Goal: Task Accomplishment & Management: Manage account settings

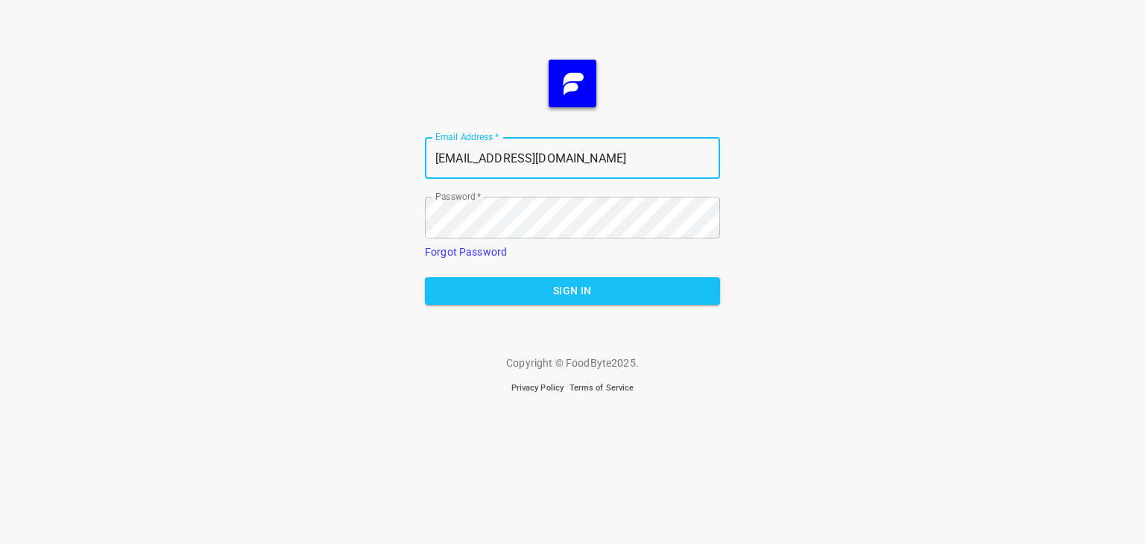
drag, startPoint x: 593, startPoint y: 168, endPoint x: 308, endPoint y: 156, distance: 285.7
click at [308, 156] on div "Email Address   * [EMAIL_ADDRESS][DOMAIN_NAME] Email Address * Password   * Pas…" at bounding box center [572, 272] width 1145 height 544
paste input "nidhi.srivastava"
type input "nidhi.srivastava@quantumsystem.in"
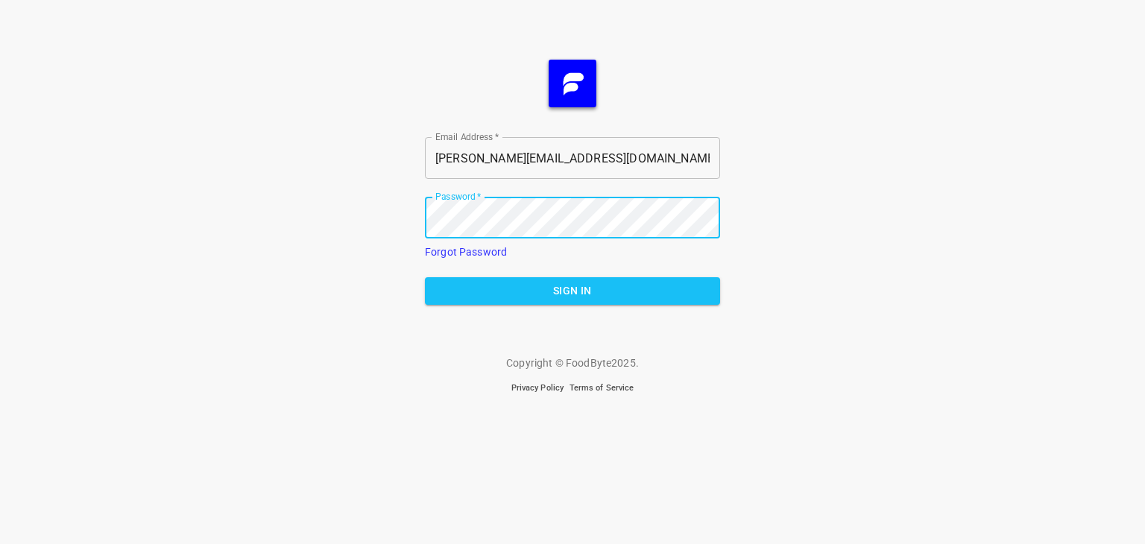
click at [404, 217] on div "Email Address   * nidhi.srivastava@quantumsystem.in Email Address * Password   …" at bounding box center [572, 272] width 1145 height 544
click at [460, 288] on span "Sign In" at bounding box center [572, 291] width 271 height 19
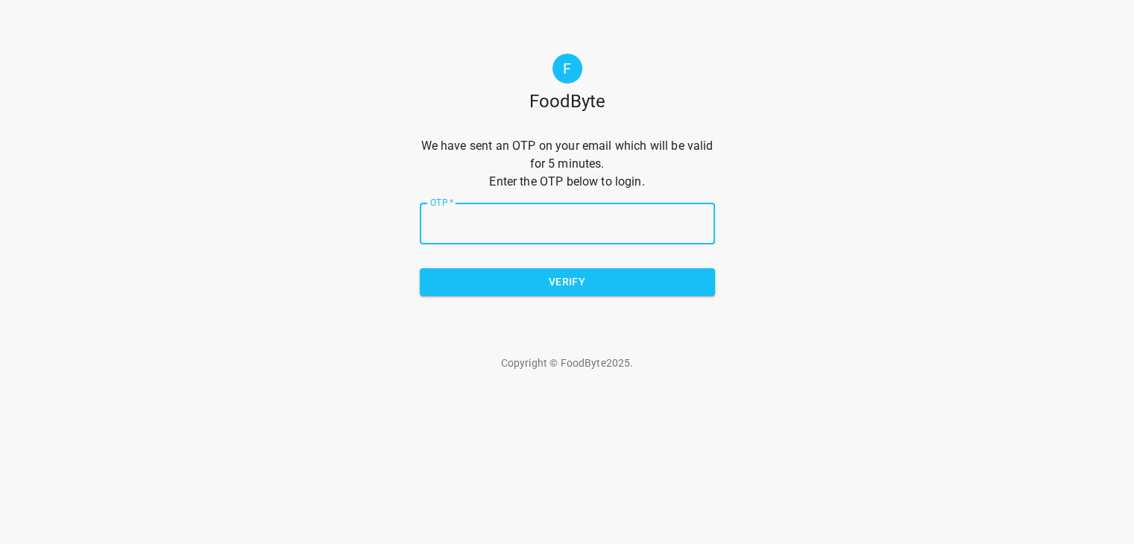
click at [467, 225] on input "OTP   *" at bounding box center [567, 224] width 295 height 42
paste input "3fe5fd"
type input "3fe5fd"
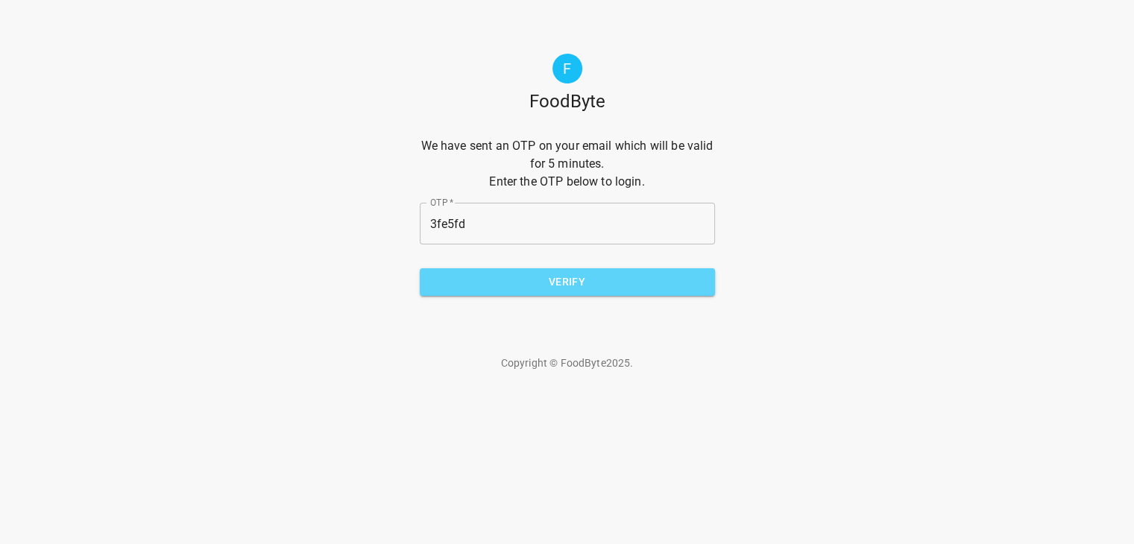
click at [546, 290] on span "Verify" at bounding box center [567, 282] width 271 height 19
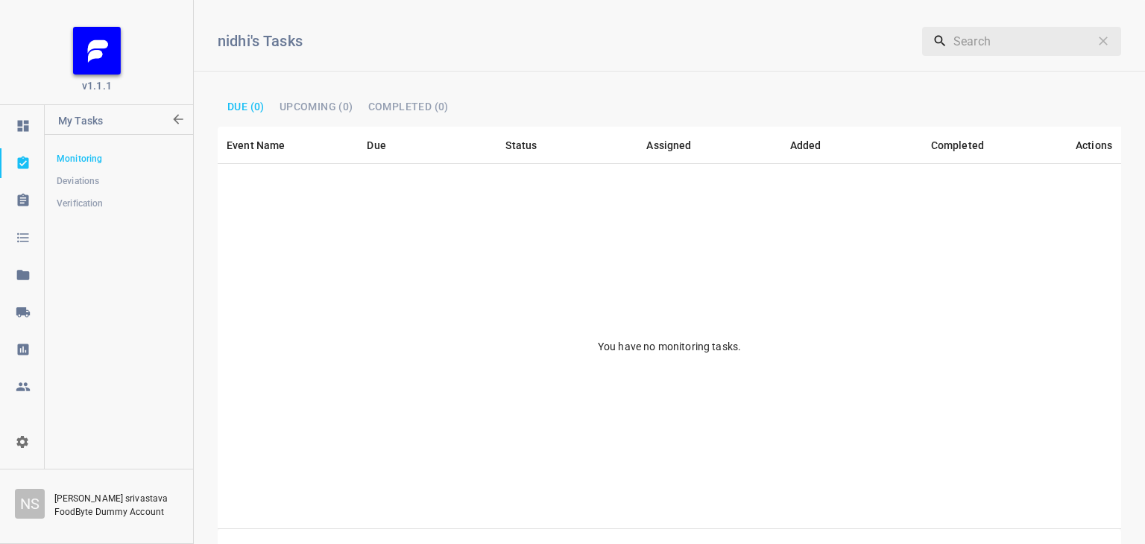
click at [24, 129] on icon at bounding box center [22, 126] width 11 height 11
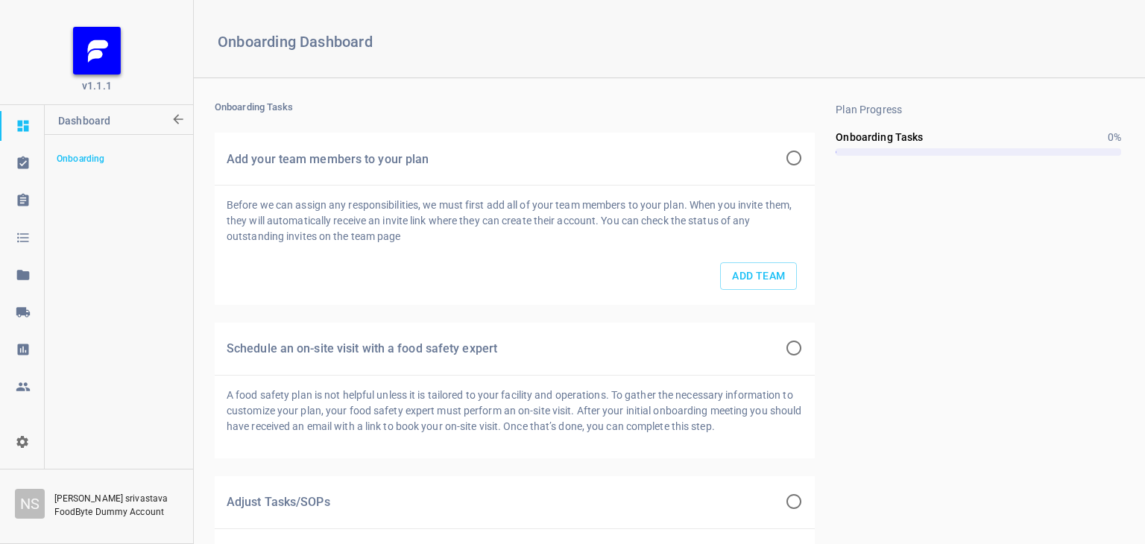
click at [30, 443] on div "org-select" at bounding box center [22, 442] width 45 height 15
click at [48, 506] on li "Logout" at bounding box center [62, 512] width 101 height 27
